Goal: Task Accomplishment & Management: Manage account settings

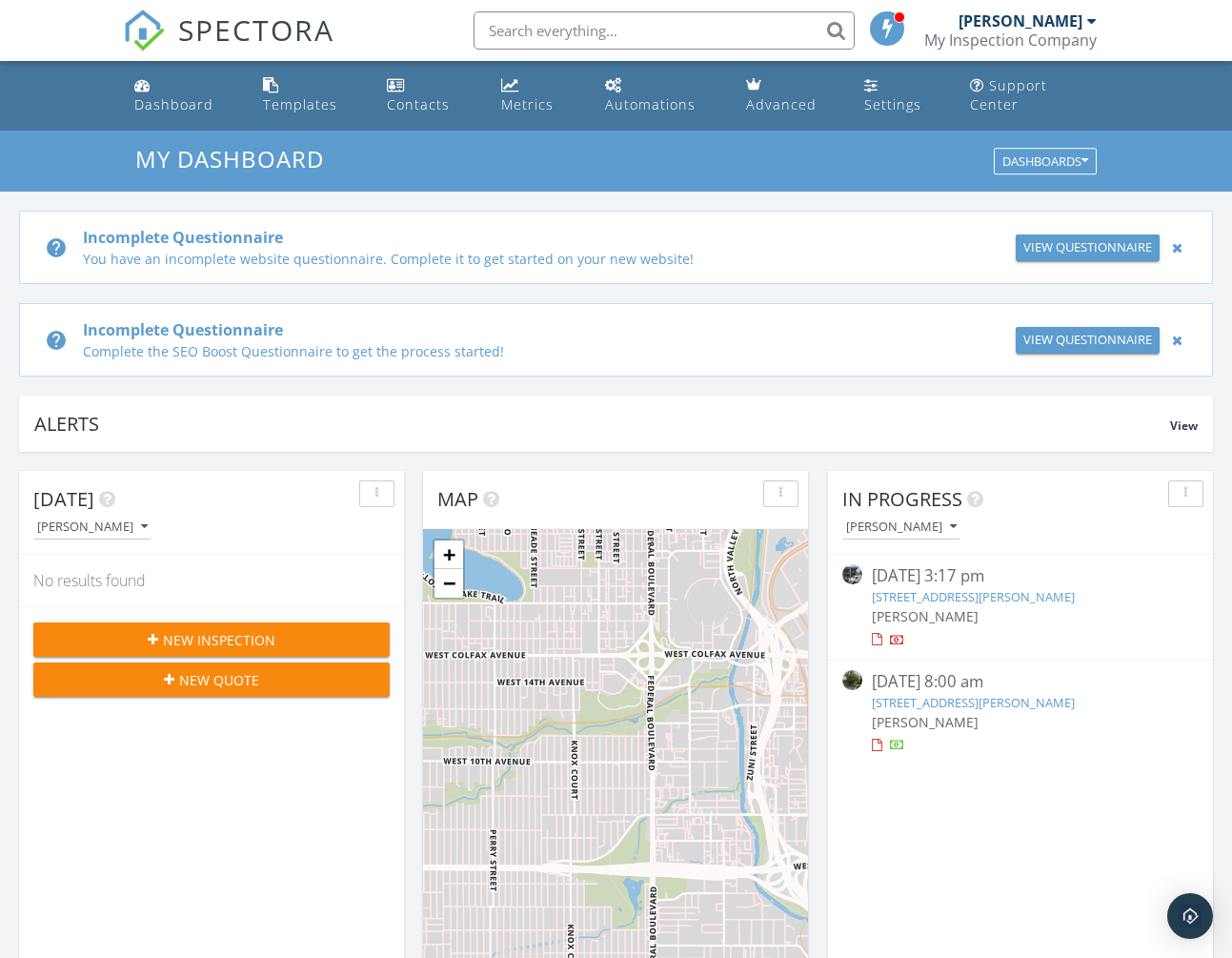
scroll to position [20, 0]
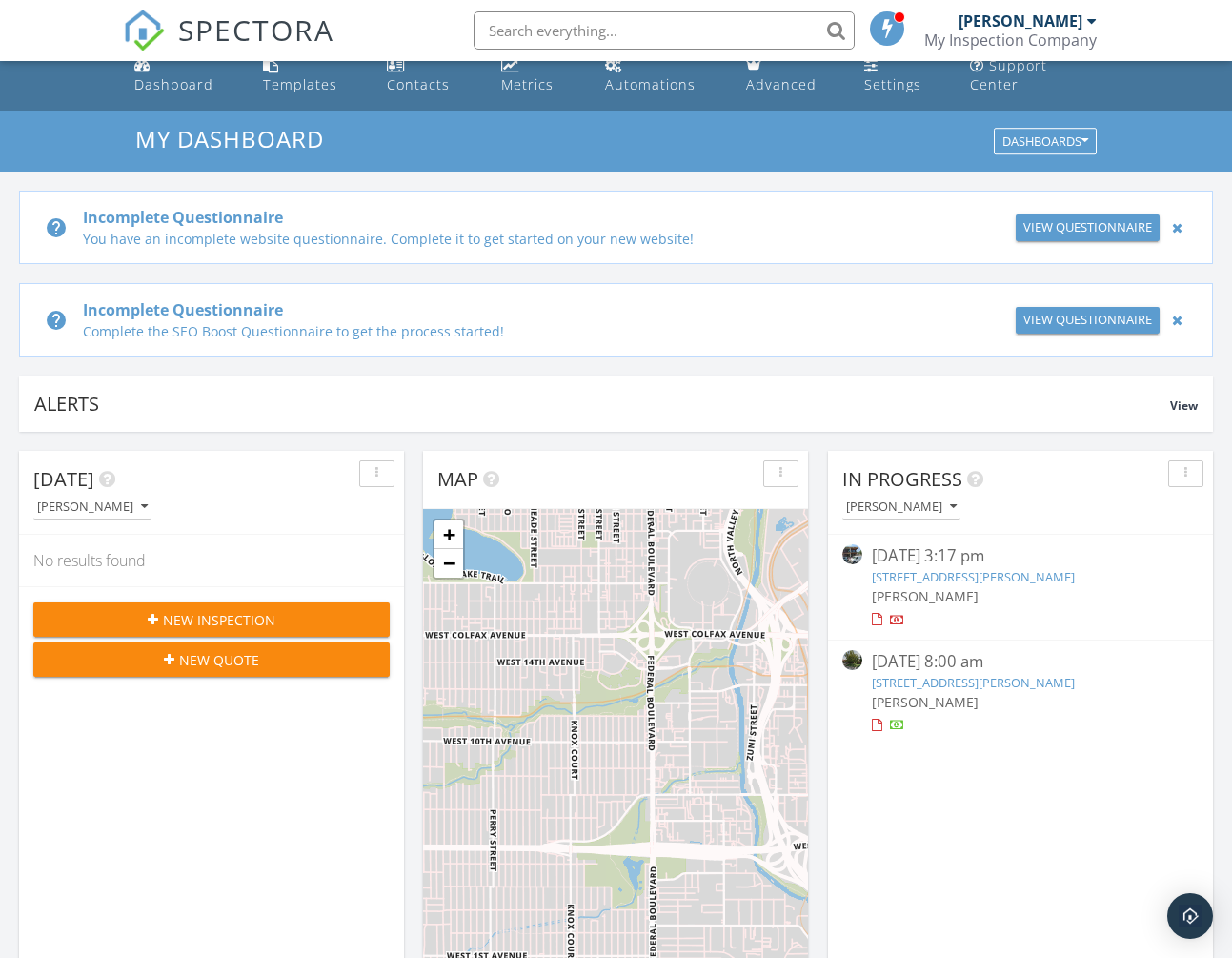
click at [1106, 227] on div "View Questionnaire" at bounding box center [1087, 228] width 129 height 19
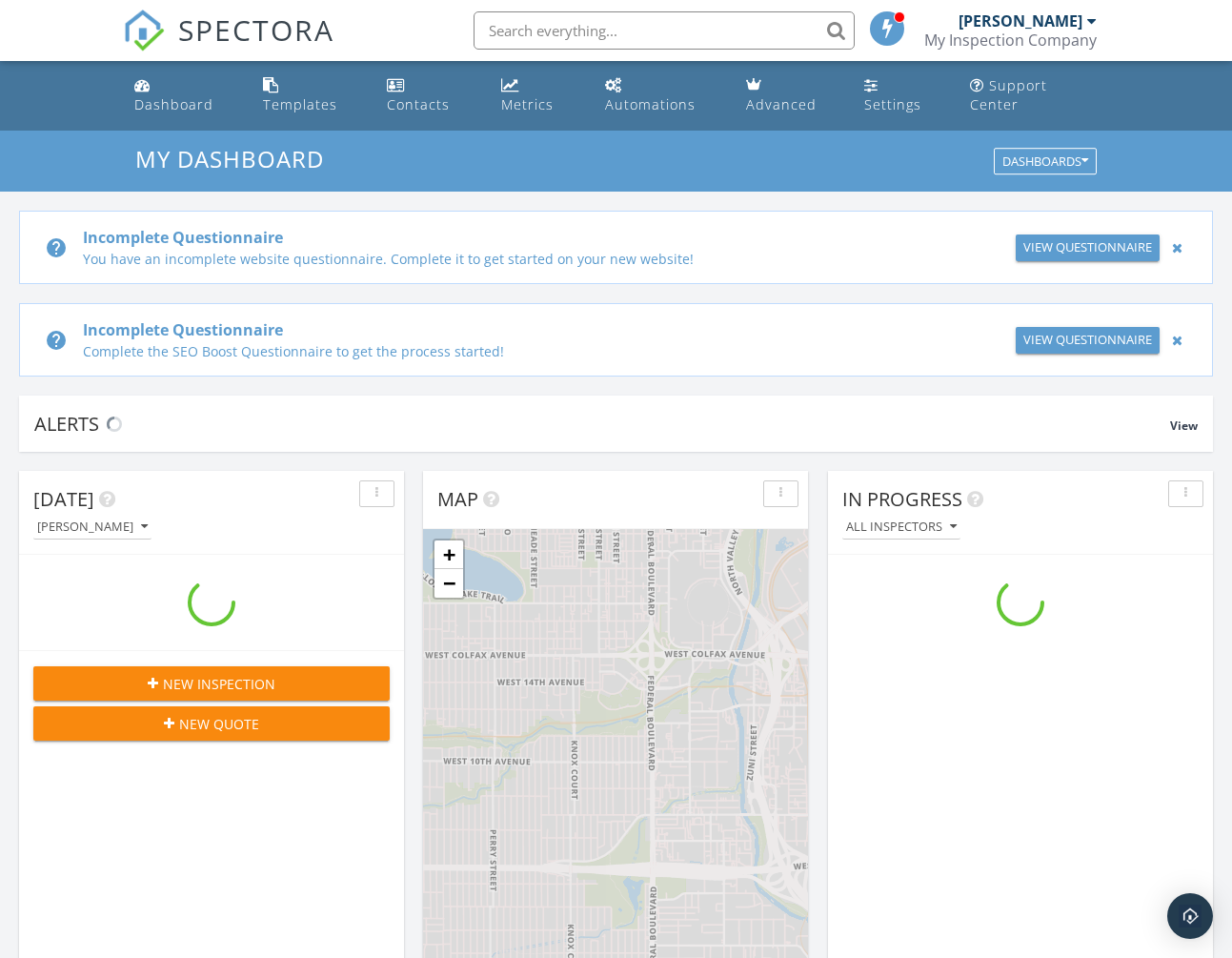
scroll to position [1735, 1233]
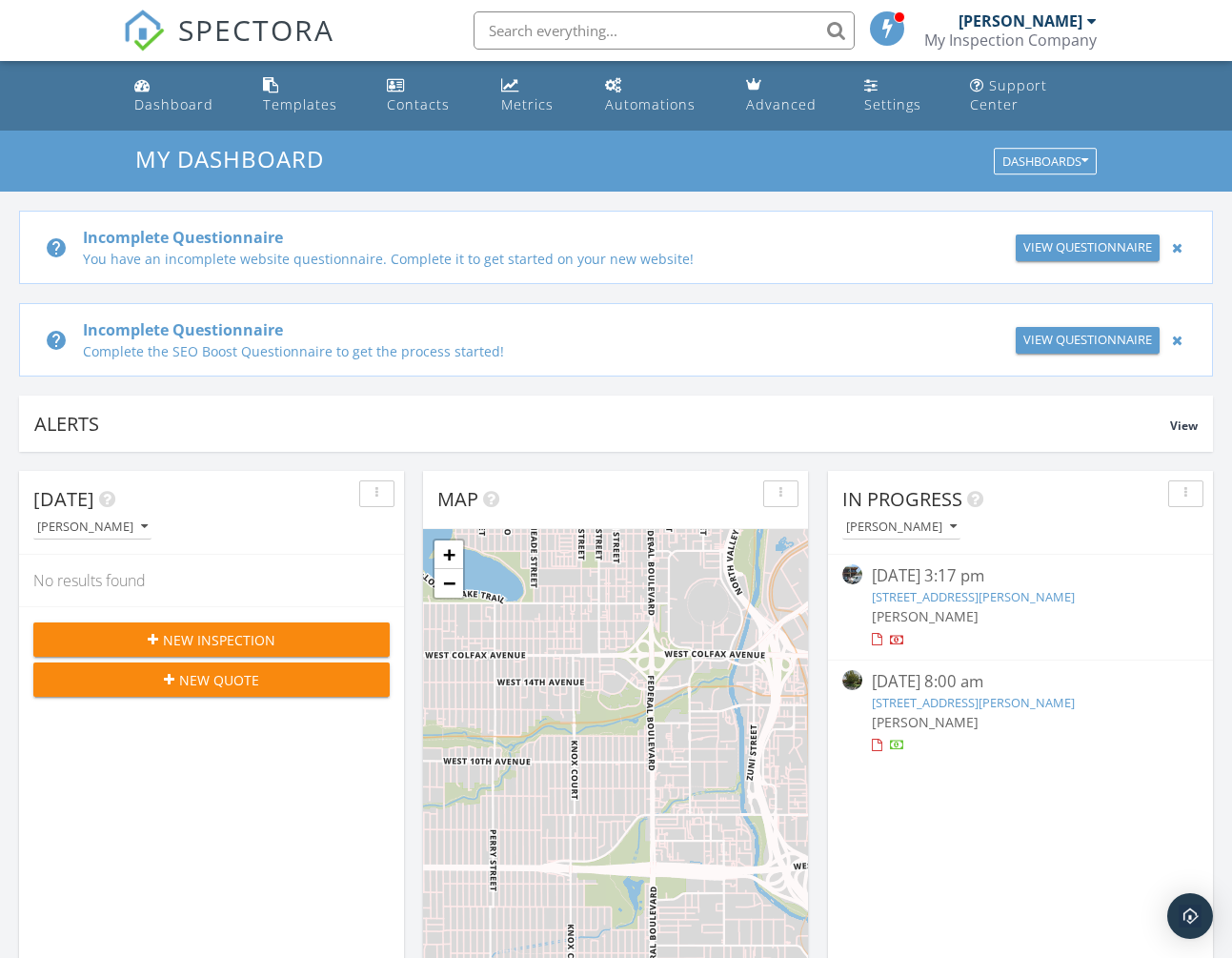
click at [568, 268] on div "You have an incomplete website questionnaire. Complete it to get started on you…" at bounding box center [543, 258] width 920 height 20
click at [1070, 334] on div "View Questionnaire" at bounding box center [1087, 340] width 129 height 19
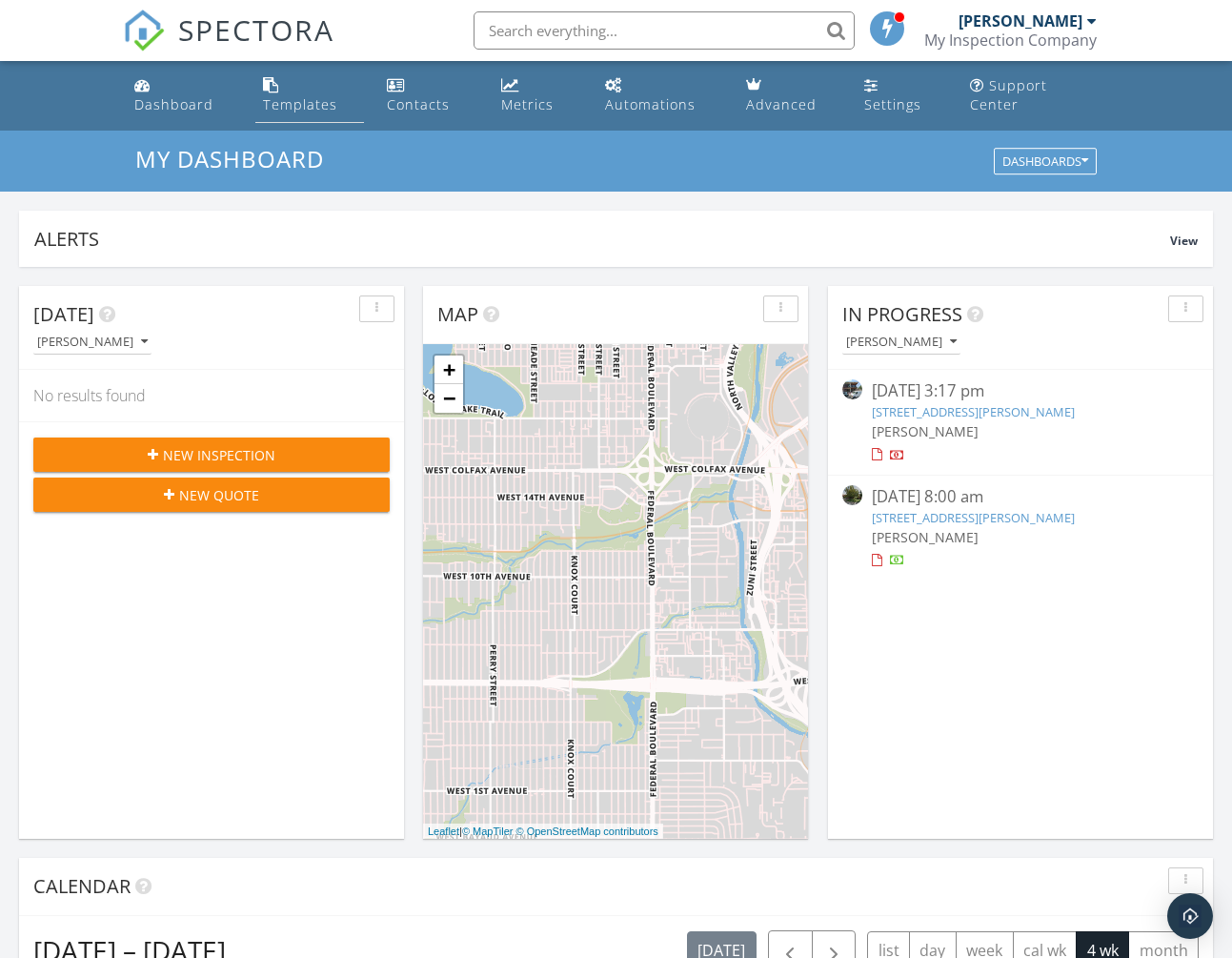
click at [301, 95] on link "Templates" at bounding box center [310, 96] width 109 height 54
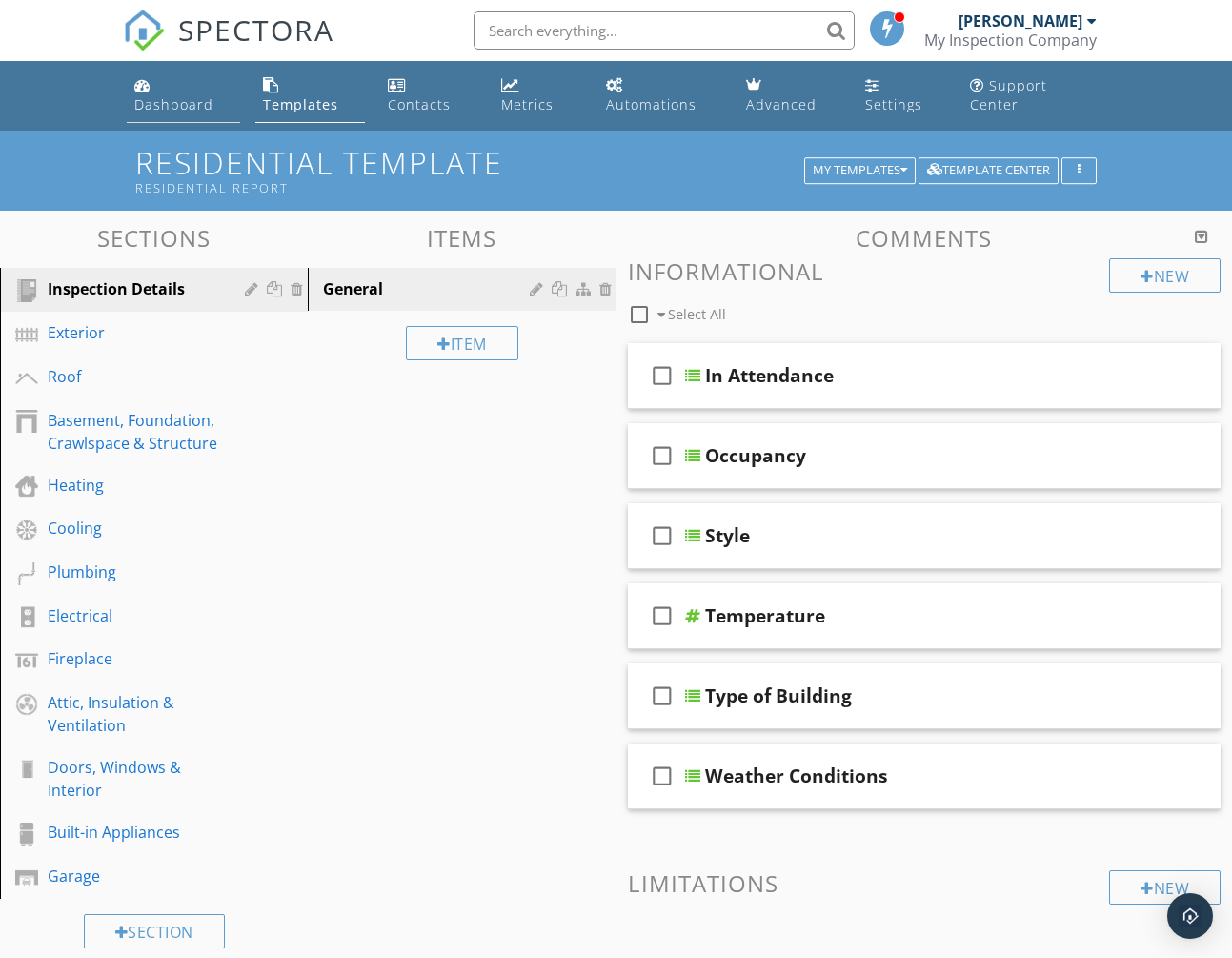
click at [185, 101] on div "Dashboard" at bounding box center [174, 104] width 79 height 18
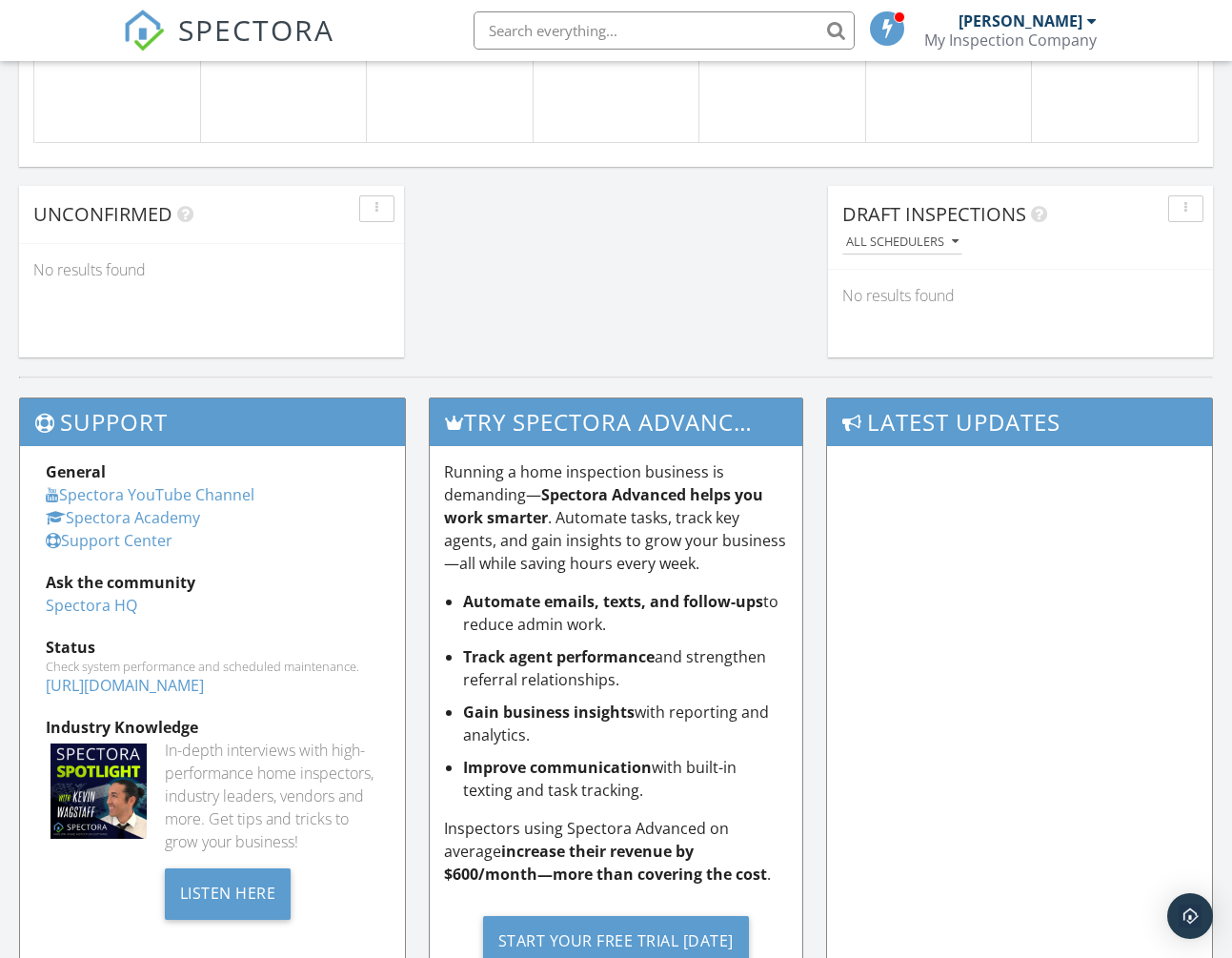
scroll to position [1742, 0]
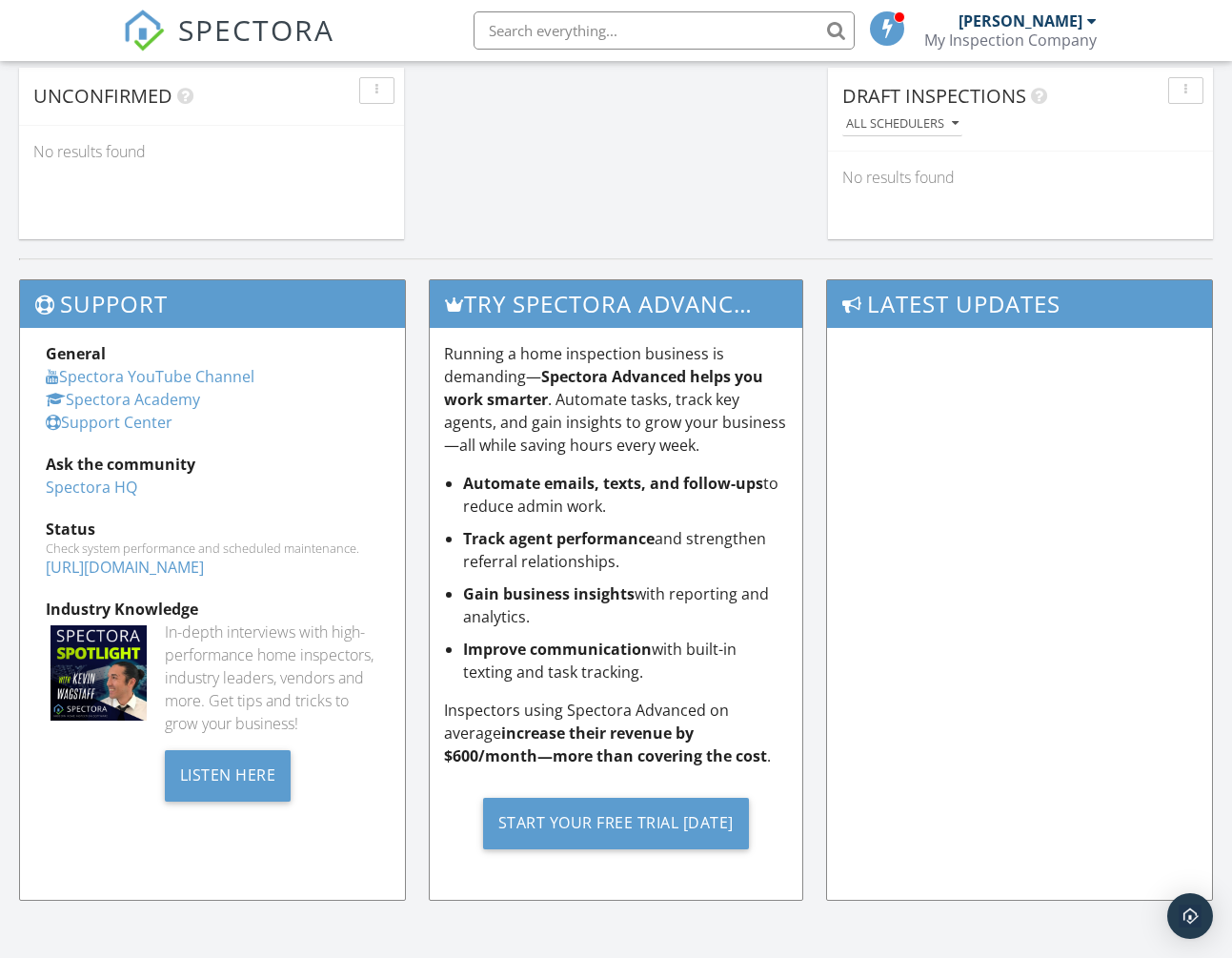
click at [650, 547] on li "Track agent performance and strengthen referral relationships." at bounding box center [625, 550] width 326 height 46
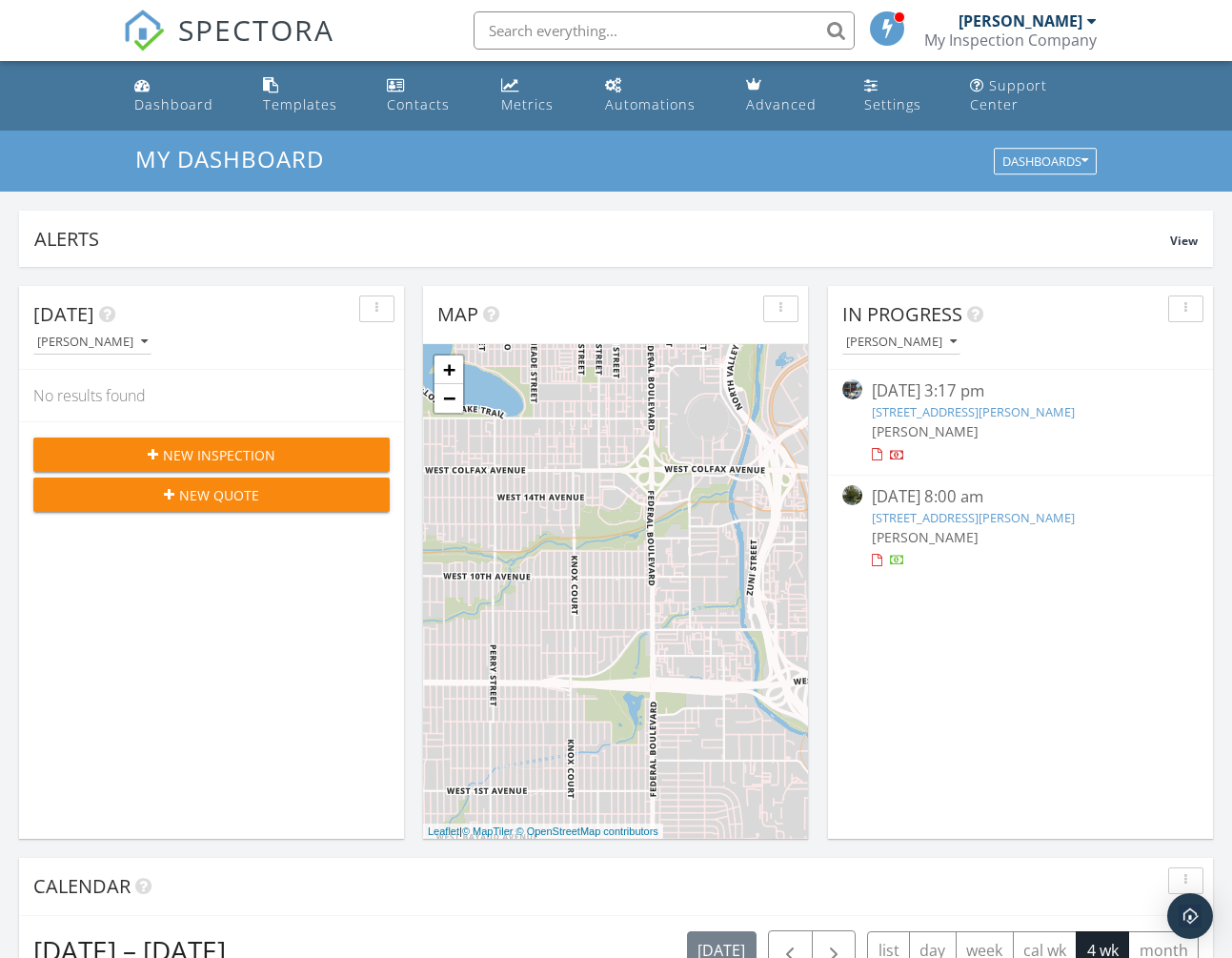
scroll to position [0, 0]
click at [536, 104] on div "Metrics" at bounding box center [527, 104] width 53 height 18
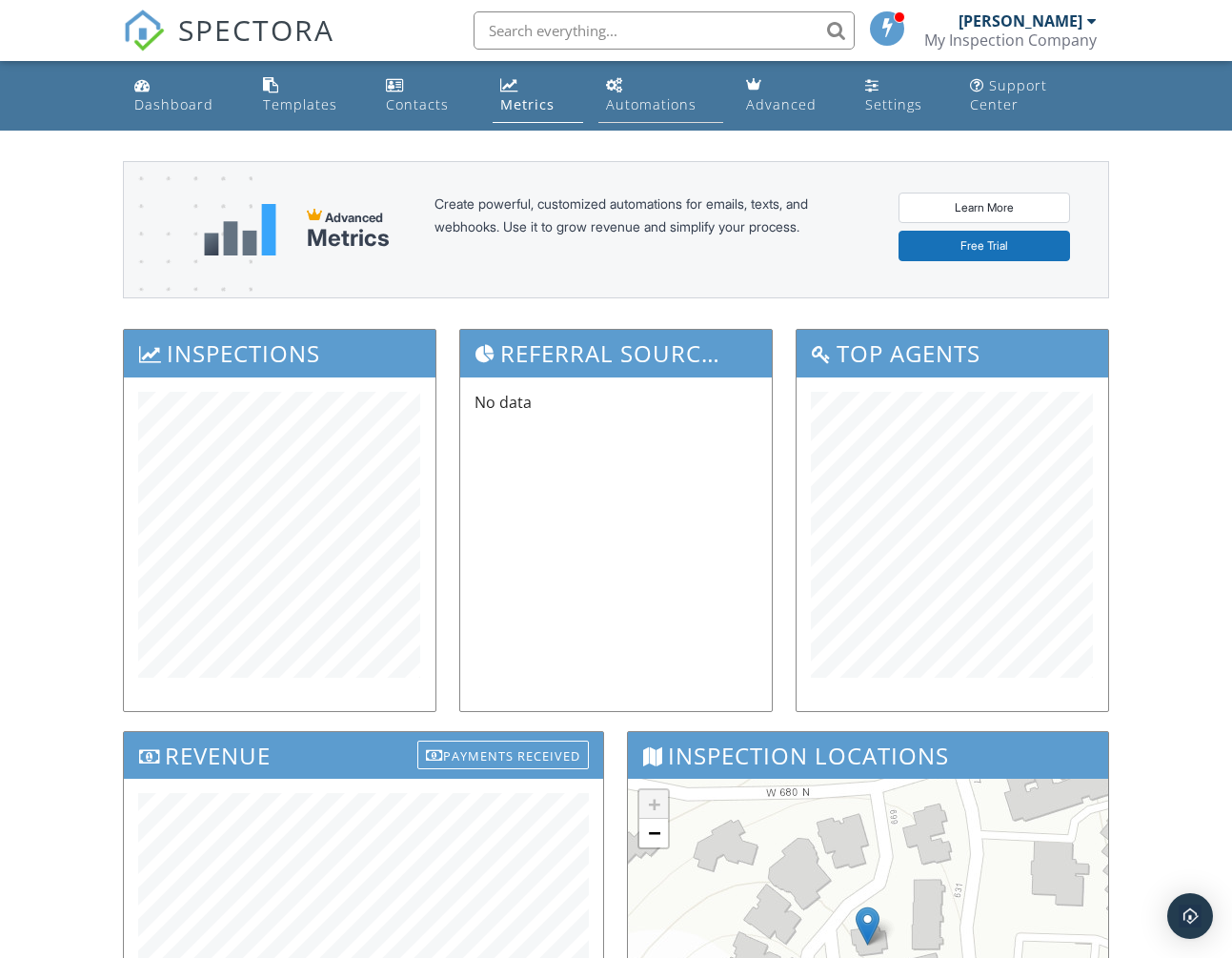
click at [650, 114] on link "Automations" at bounding box center [660, 96] width 125 height 54
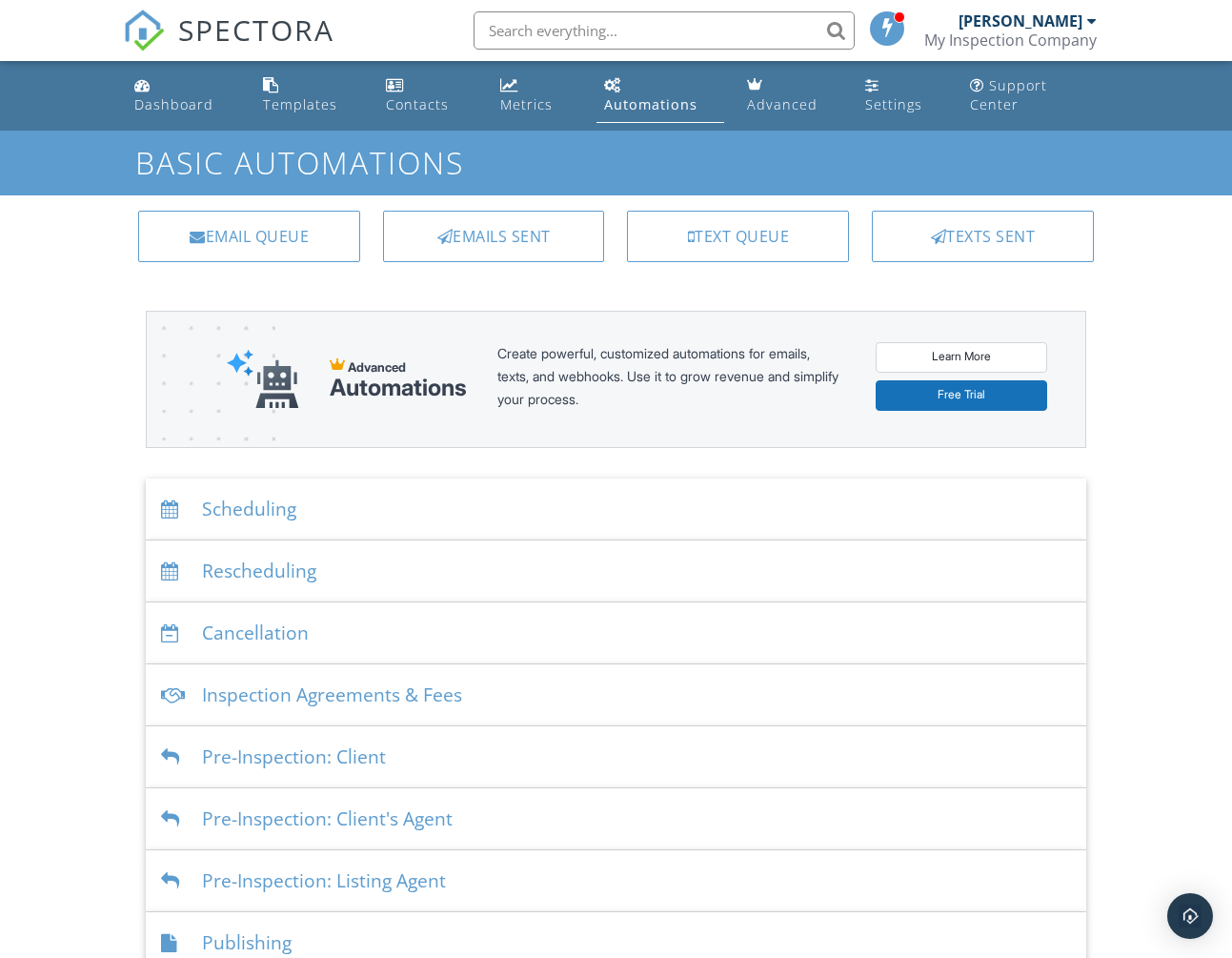
click at [289, 500] on div "Scheduling" at bounding box center [615, 509] width 940 height 62
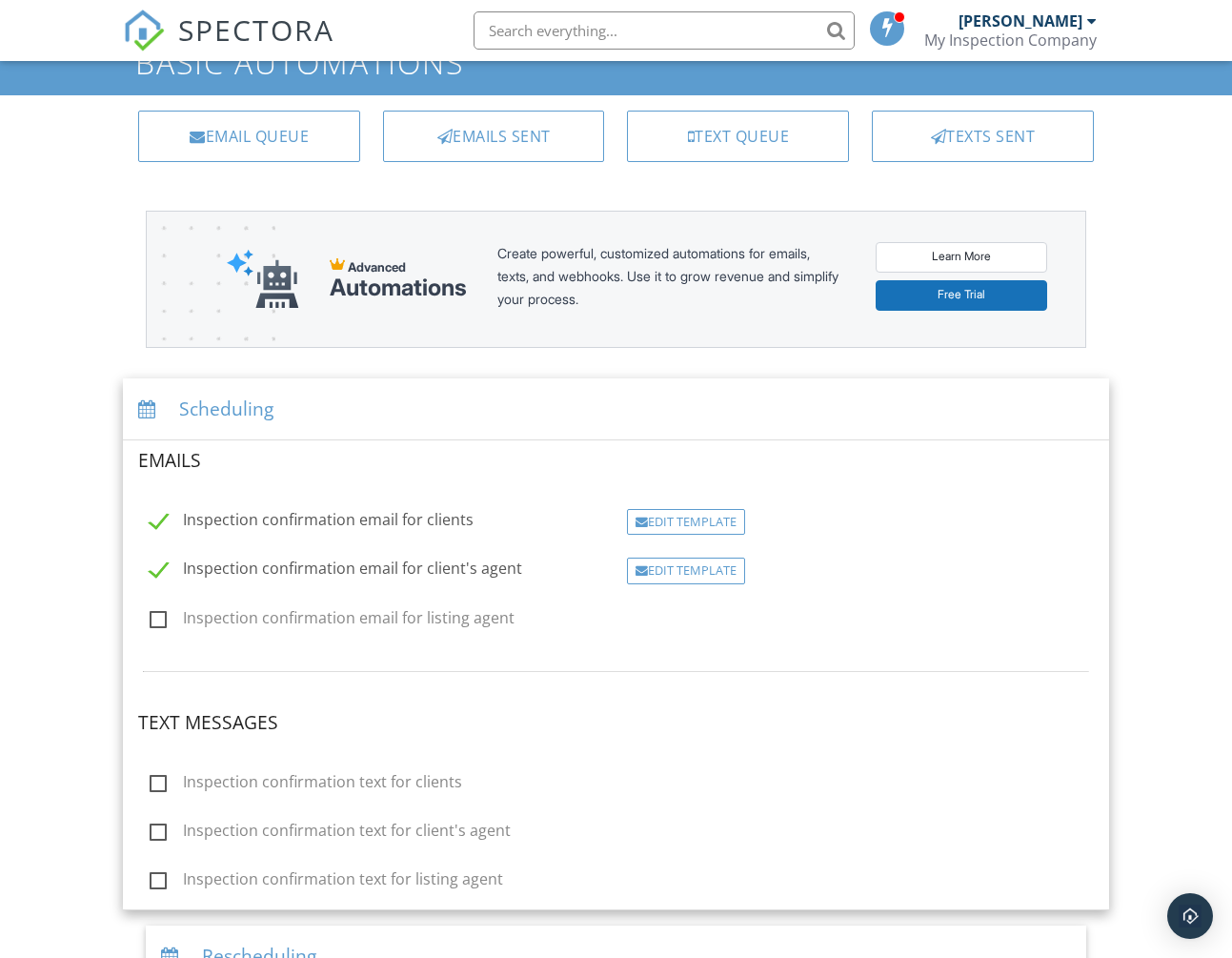
scroll to position [104, 0]
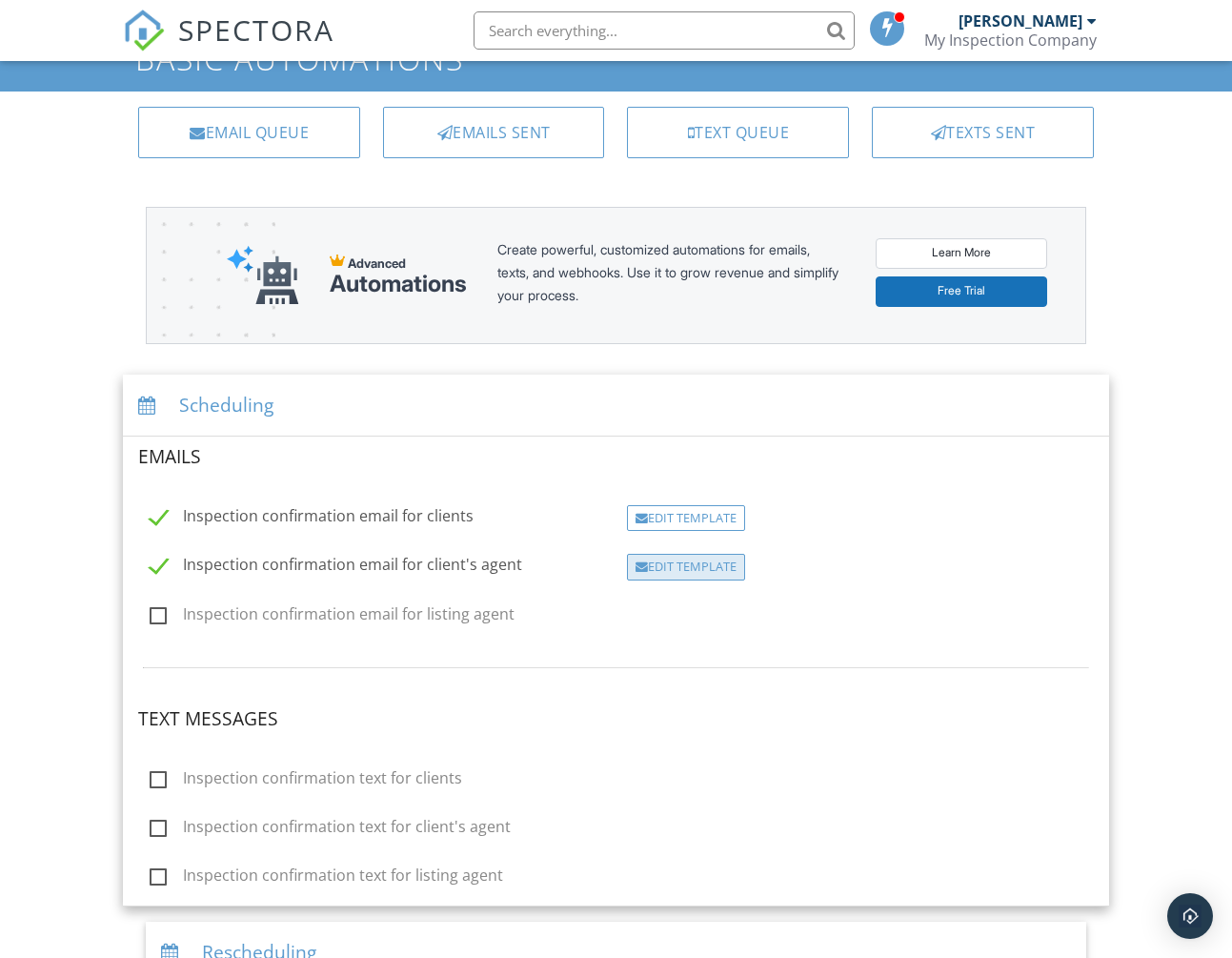
click at [695, 562] on div "Edit Template" at bounding box center [686, 567] width 119 height 27
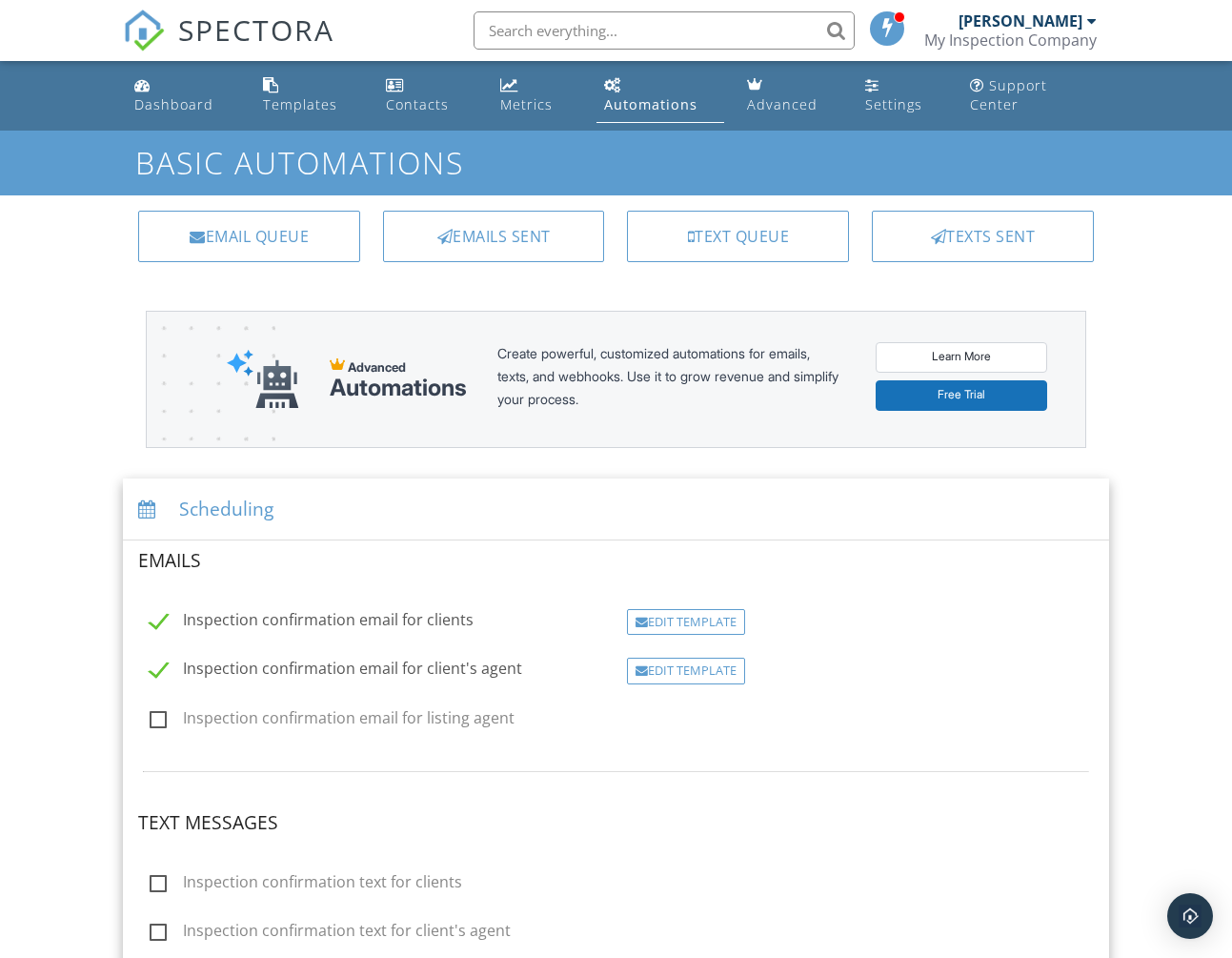
scroll to position [0, 0]
